Goal: Information Seeking & Learning: Learn about a topic

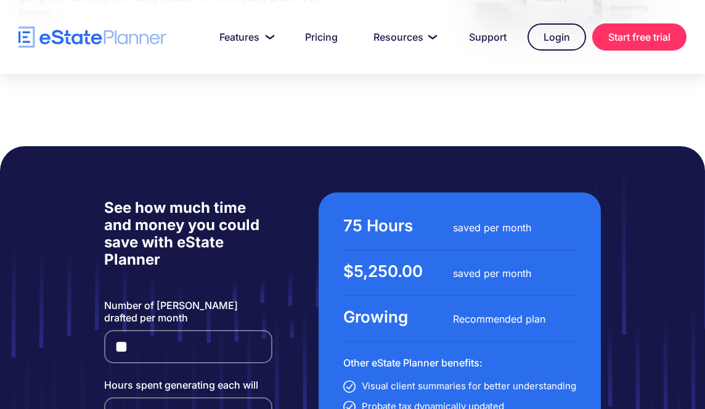
scroll to position [2862, 0]
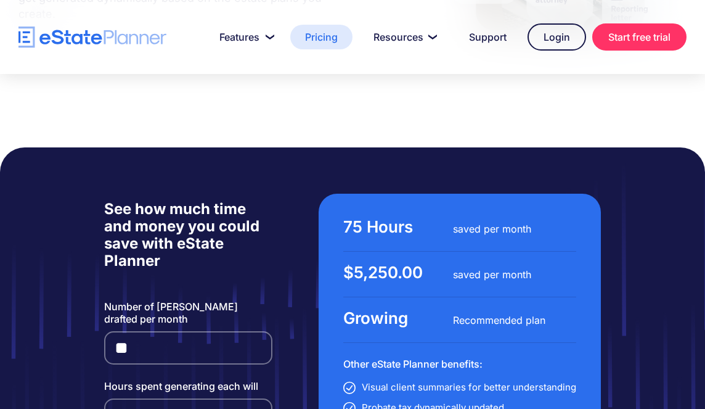
click at [312, 36] on link "Pricing" at bounding box center [321, 37] width 62 height 25
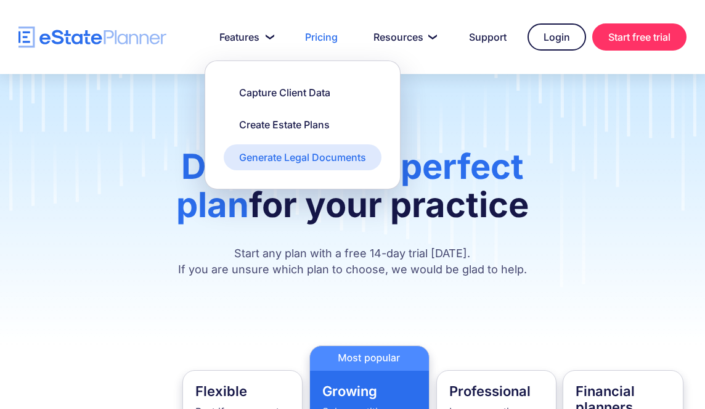
click at [284, 156] on div "Generate Legal Documents" at bounding box center [302, 157] width 127 height 14
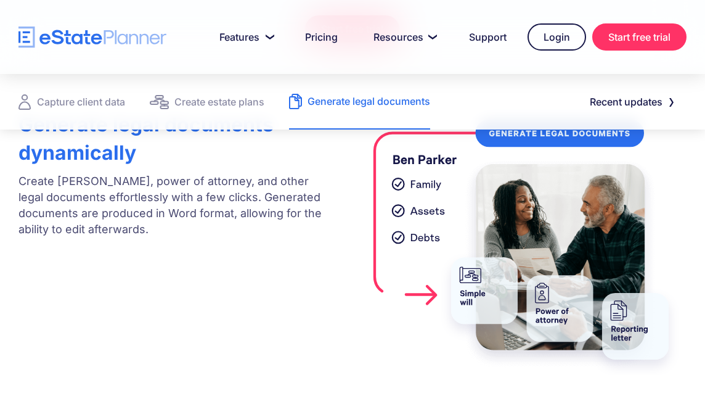
scroll to position [353, 0]
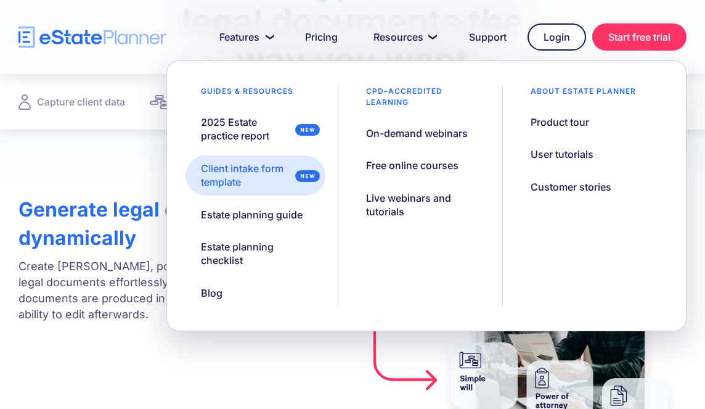
click at [240, 176] on div "Client intake form template" at bounding box center [245, 175] width 88 height 28
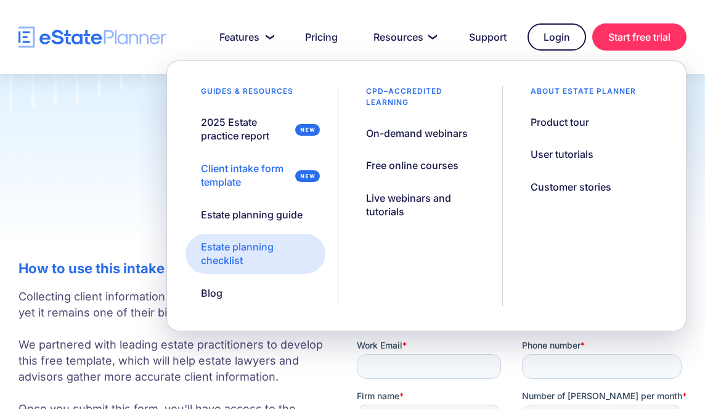
click at [223, 256] on div "Estate planning checklist" at bounding box center [255, 254] width 109 height 28
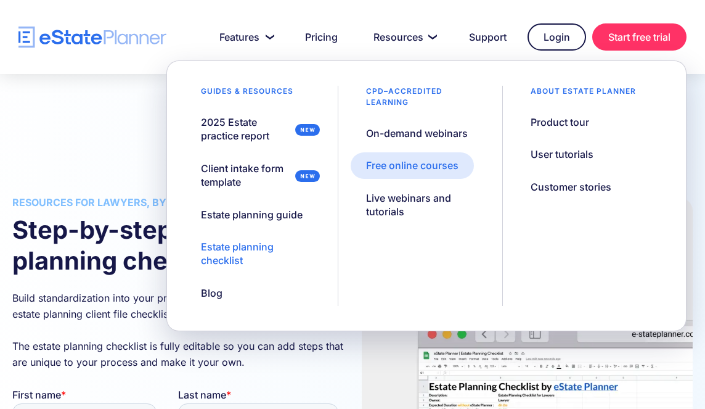
click at [389, 160] on div "Free online courses" at bounding box center [412, 165] width 92 height 14
